Goal: Information Seeking & Learning: Learn about a topic

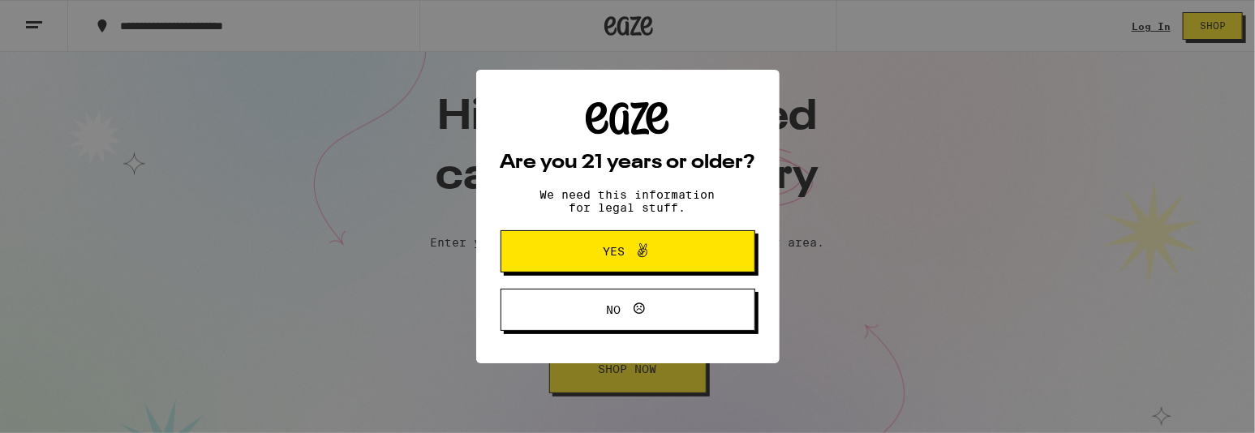
click at [642, 252] on icon at bounding box center [642, 250] width 19 height 19
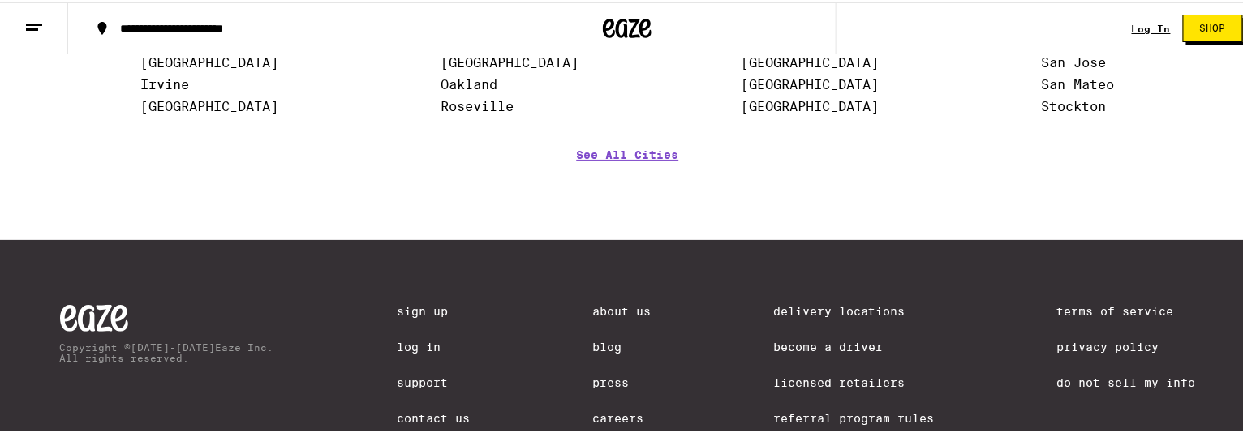
scroll to position [2262, 0]
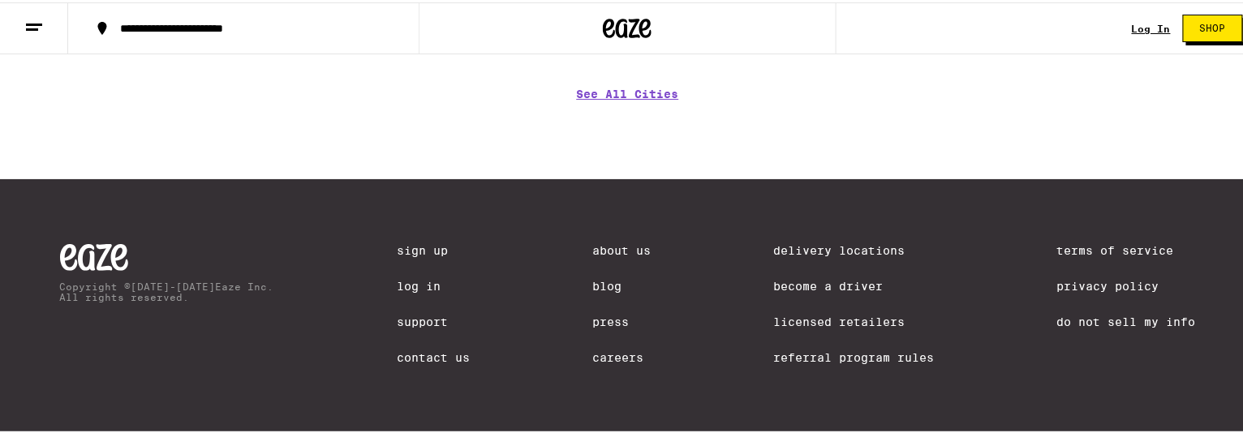
click at [603, 247] on link "About Us" at bounding box center [621, 248] width 58 height 13
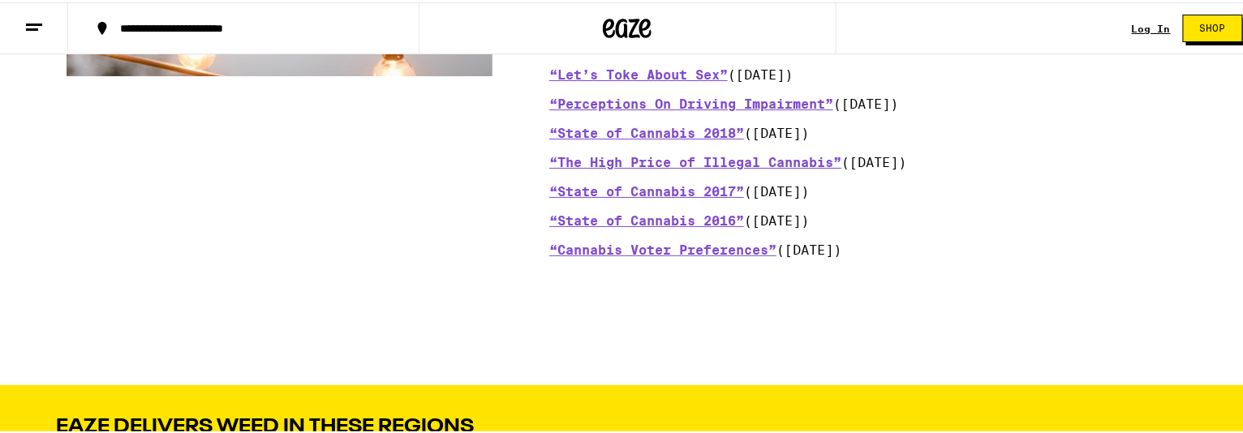
scroll to position [1328, 0]
